Goal: Task Accomplishment & Management: Manage account settings

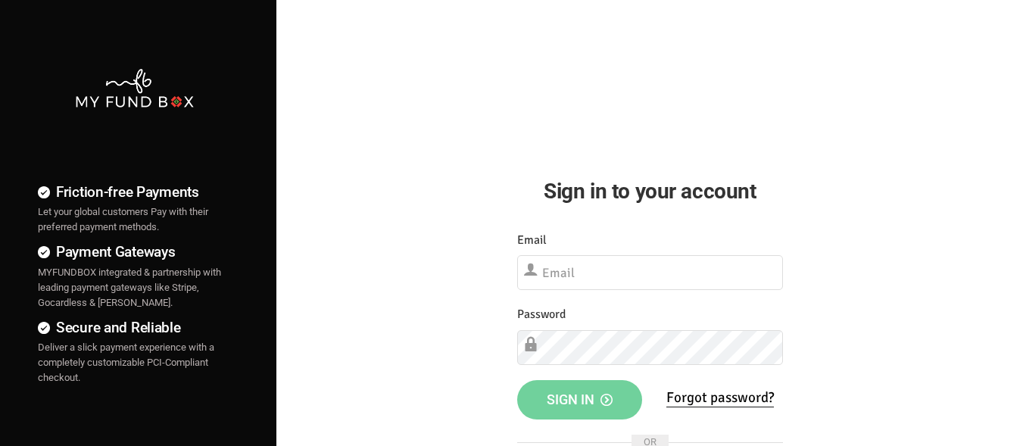
click at [697, 293] on div "Something Went Wrong.Please close the browser and open again Your Donation info…" at bounding box center [650, 367] width 296 height 302
click at [706, 285] on input "text" at bounding box center [650, 272] width 266 height 35
click at [712, 277] on input "text" at bounding box center [650, 272] width 266 height 35
click at [714, 276] on input "text" at bounding box center [650, 272] width 266 height 35
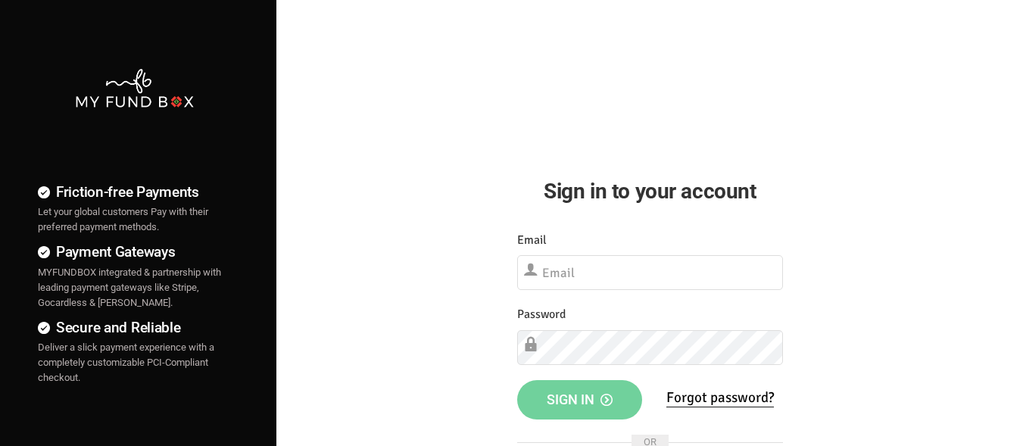
click at [721, 251] on div "Email Please Fill out this field" at bounding box center [650, 261] width 266 height 60
click at [721, 256] on input "text" at bounding box center [650, 272] width 266 height 35
click at [687, 276] on input "text" at bounding box center [650, 272] width 266 height 35
